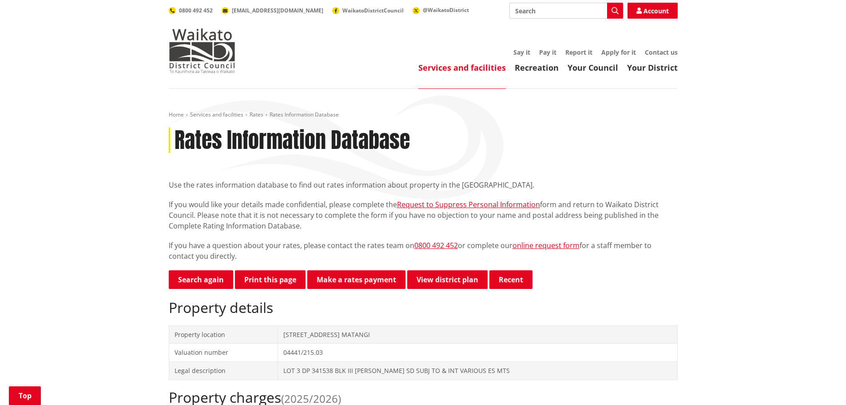
scroll to position [266, 0]
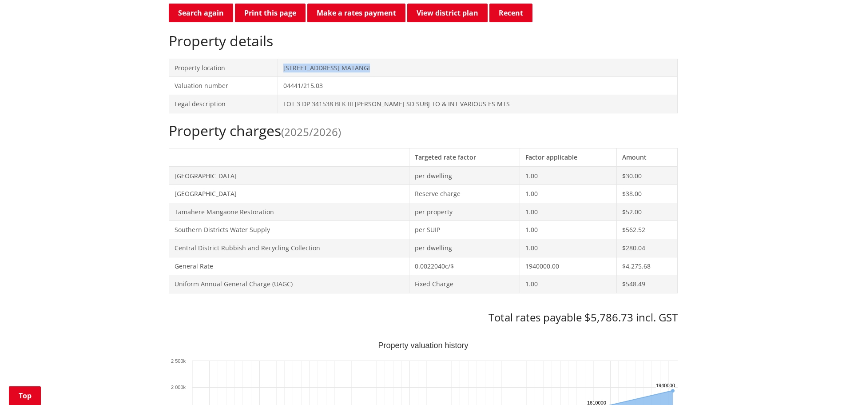
drag, startPoint x: 377, startPoint y: 67, endPoint x: 258, endPoint y: 71, distance: 119.0
click at [258, 71] on tr "Property location [STREET_ADDRESS]" at bounding box center [423, 68] width 508 height 18
copy tr "[STREET_ADDRESS] MATANGI"
click at [379, 63] on td "[STREET_ADDRESS] MATANGI" at bounding box center [478, 68] width 400 height 18
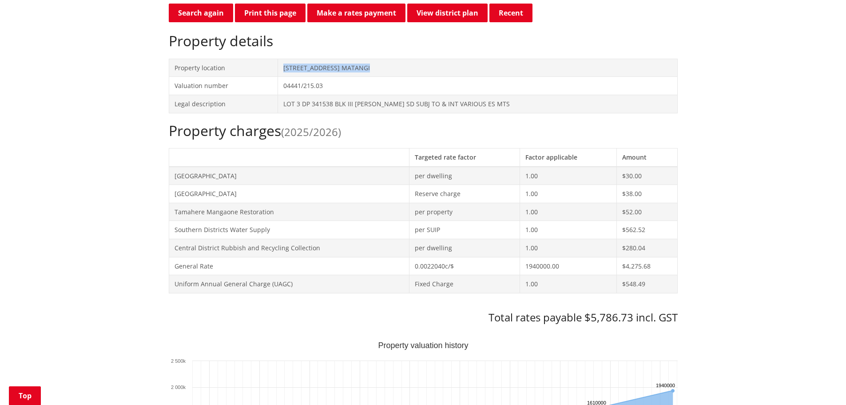
drag, startPoint x: 373, startPoint y: 71, endPoint x: 279, endPoint y: 71, distance: 93.2
click at [279, 71] on tr "Property location [STREET_ADDRESS]" at bounding box center [423, 68] width 508 height 18
copy tr "[STREET_ADDRESS] MATANGI"
click at [369, 64] on td "[STREET_ADDRESS] MATANGI" at bounding box center [478, 68] width 400 height 18
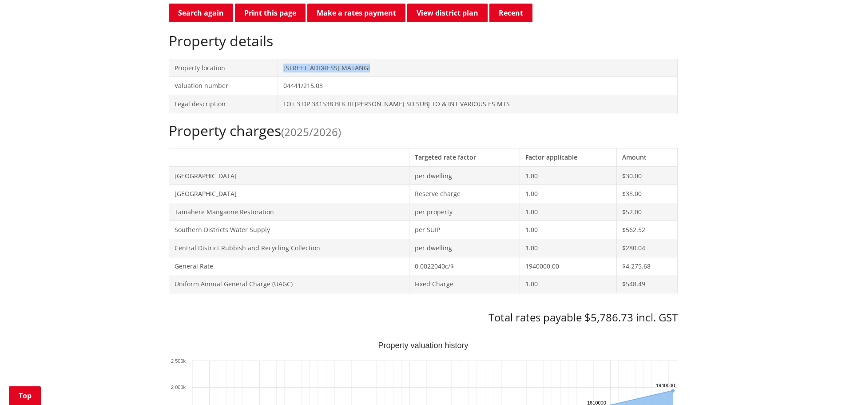
drag, startPoint x: 370, startPoint y: 65, endPoint x: 284, endPoint y: 70, distance: 86.3
click at [285, 70] on td "[STREET_ADDRESS] MATANGI" at bounding box center [478, 68] width 400 height 18
copy td "[STREET_ADDRESS] MATANGI"
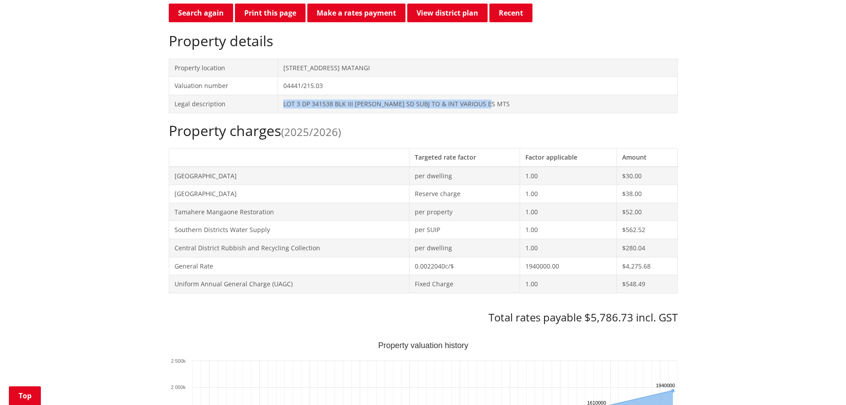
drag, startPoint x: 502, startPoint y: 105, endPoint x: 290, endPoint y: 108, distance: 212.7
click at [290, 108] on td "LOT 3 DP 341538 BLK III [PERSON_NAME] SD SUBJ TO & INT VARIOUS ES MTS" at bounding box center [478, 104] width 400 height 18
copy td "LOT 3 DP 341538 BLK III [PERSON_NAME] SD SUBJ TO & INT VARIOUS ES MTS"
click at [277, 9] on button "Print this page" at bounding box center [270, 13] width 71 height 19
